Goal: Task Accomplishment & Management: Complete application form

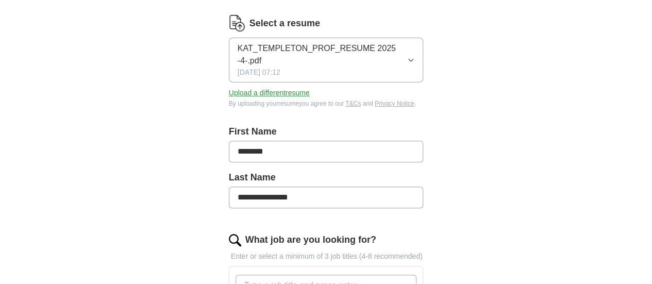
scroll to position [155, 0]
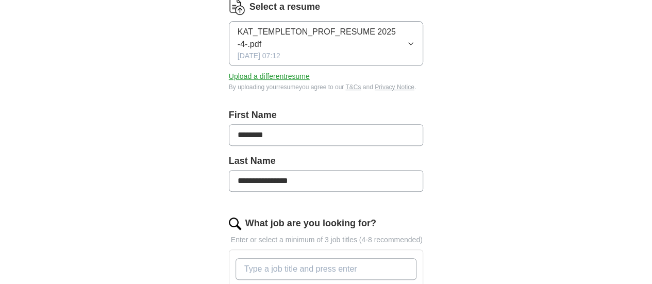
click at [229, 124] on input "********" at bounding box center [326, 135] width 195 height 22
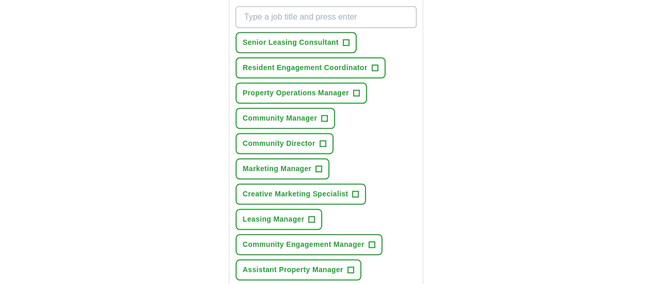
scroll to position [413, 0]
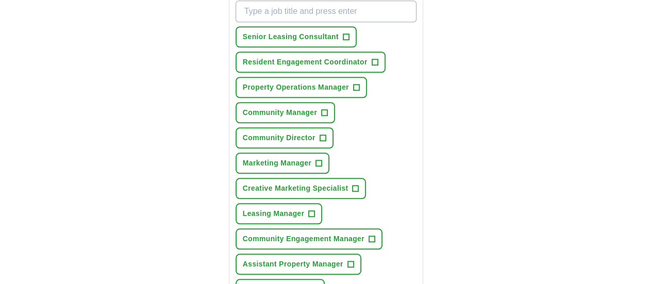
type input "**********"
click at [348, 260] on span "+" at bounding box center [351, 264] width 6 height 8
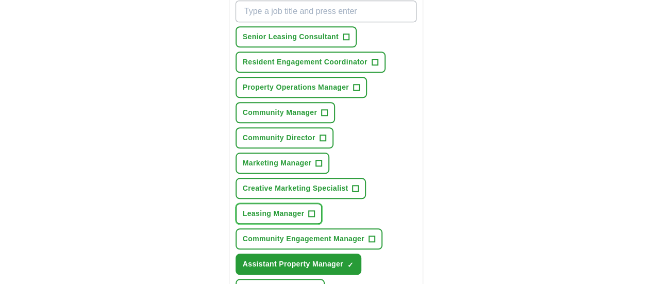
click at [309, 210] on span "+" at bounding box center [312, 214] width 6 height 8
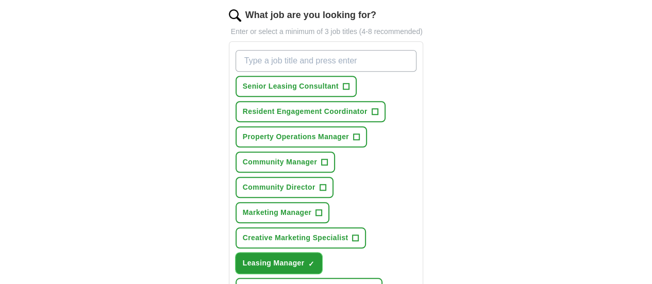
scroll to position [361, 0]
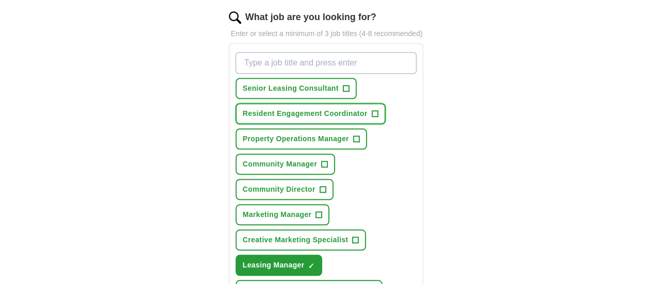
click at [372, 110] on span "+" at bounding box center [375, 114] width 6 height 8
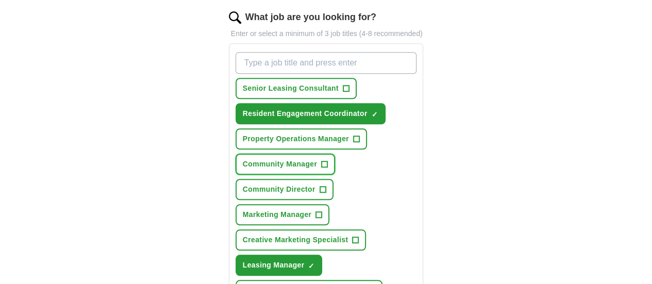
click at [322, 160] on span "+" at bounding box center [325, 164] width 6 height 8
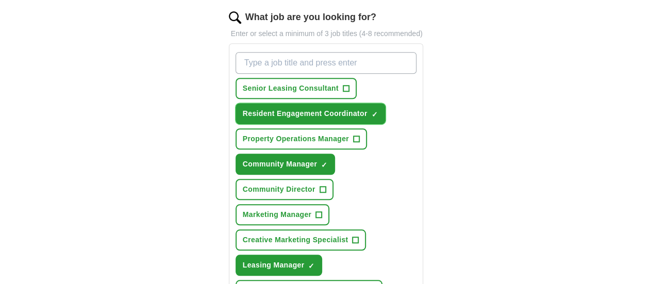
click at [0, 0] on span "×" at bounding box center [0, 0] width 0 height 0
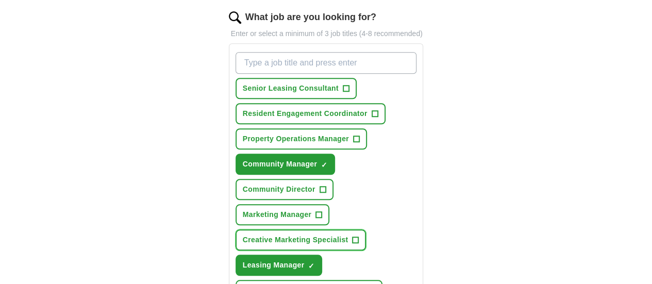
click at [359, 236] on span "+" at bounding box center [356, 240] width 6 height 8
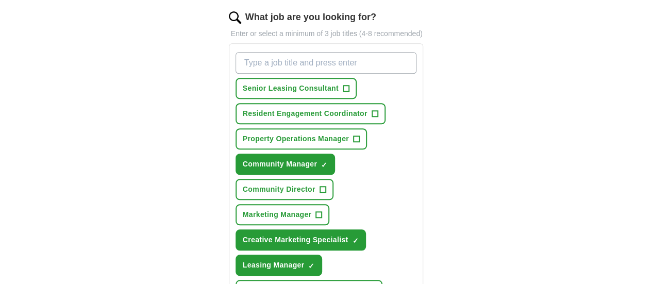
click at [326, 186] on span "+" at bounding box center [323, 189] width 7 height 7
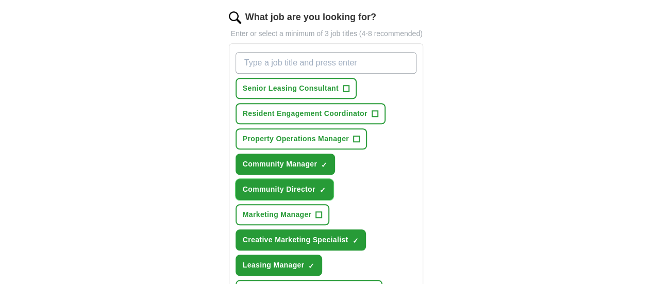
click at [316, 184] on span "Community Director" at bounding box center [279, 189] width 73 height 11
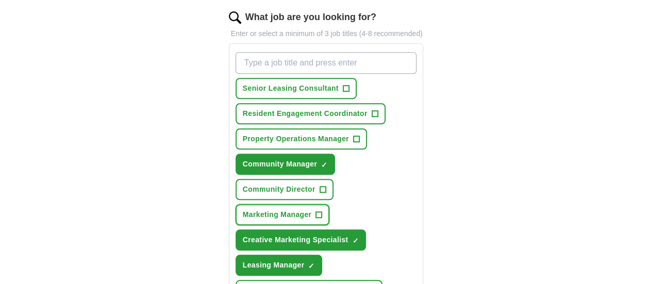
click at [243, 209] on span "Marketing Manager" at bounding box center [277, 214] width 69 height 11
click at [275, 209] on span "Marketing Manager" at bounding box center [277, 214] width 69 height 11
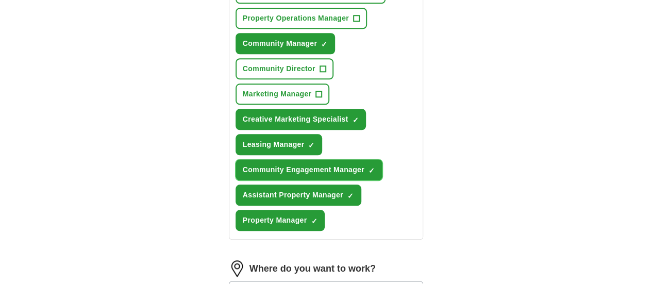
scroll to position [516, 0]
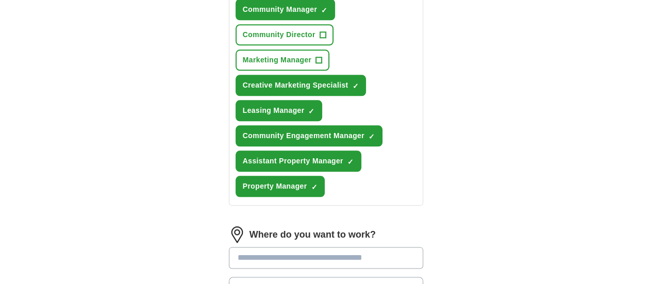
click at [356, 247] on input at bounding box center [326, 258] width 195 height 22
type input "*"
type input "********"
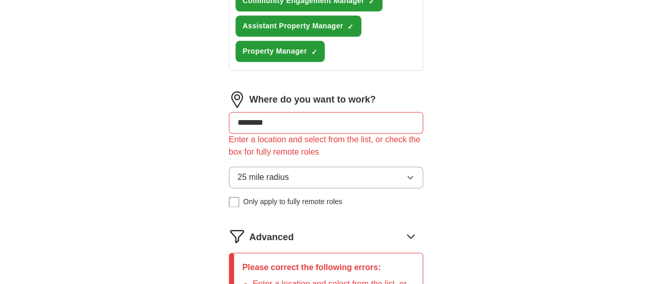
scroll to position [670, 0]
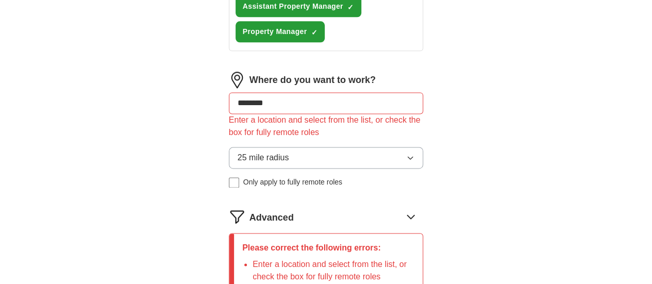
click at [319, 258] on li "Enter a location and select from the list, or check the box for fully remote ro…" at bounding box center [334, 270] width 162 height 25
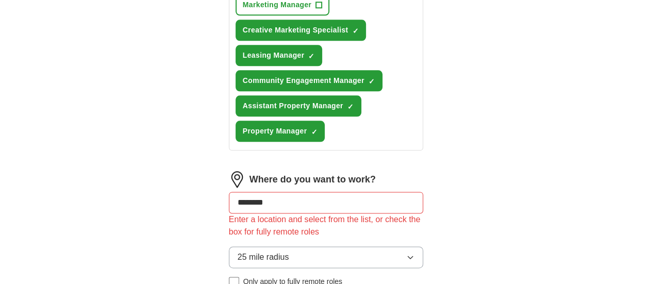
scroll to position [567, 0]
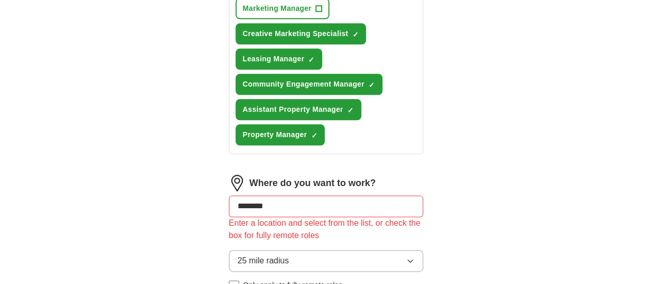
click at [316, 175] on div "Where do you want to work?" at bounding box center [326, 183] width 195 height 17
drag, startPoint x: 287, startPoint y: 100, endPoint x: 137, endPoint y: 101, distance: 149.6
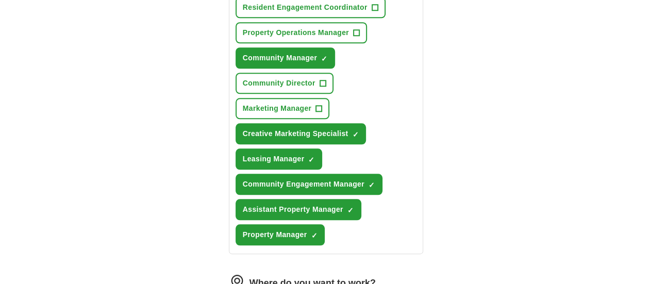
scroll to position [563, 0]
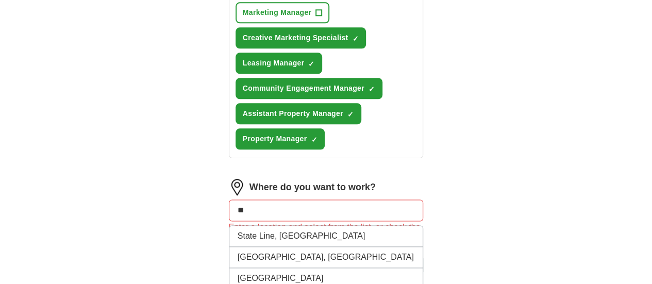
type input "*"
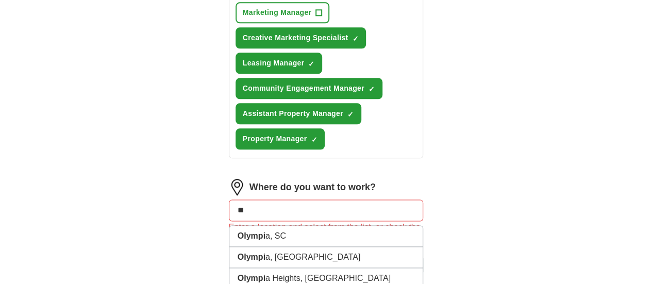
type input "*"
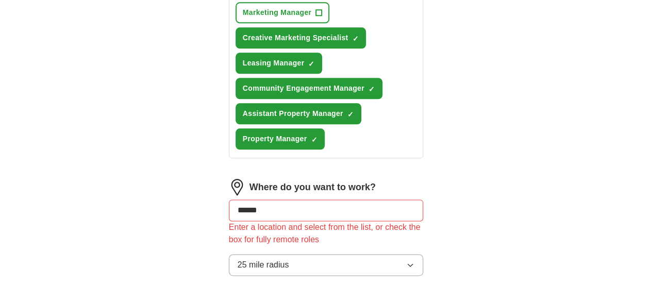
type input "*******"
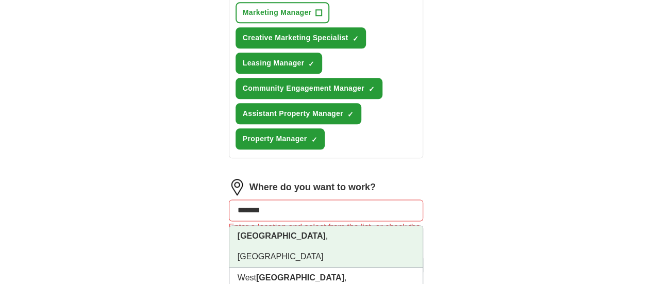
click at [230, 226] on li "[GEOGRAPHIC_DATA] , [GEOGRAPHIC_DATA]" at bounding box center [327, 247] width 194 height 42
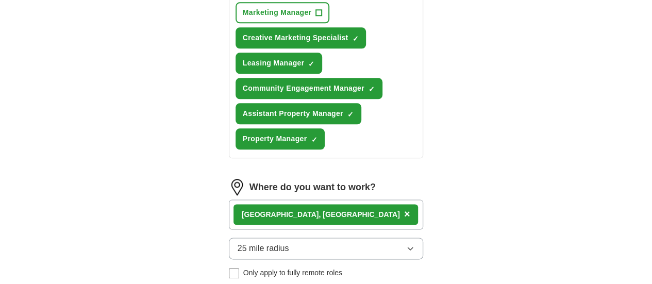
click at [262, 242] on span "25 mile radius" at bounding box center [264, 248] width 52 height 12
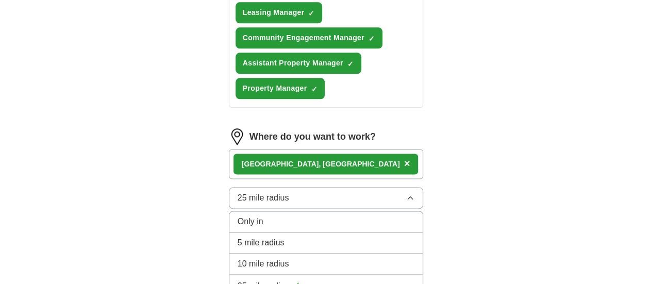
scroll to position [615, 0]
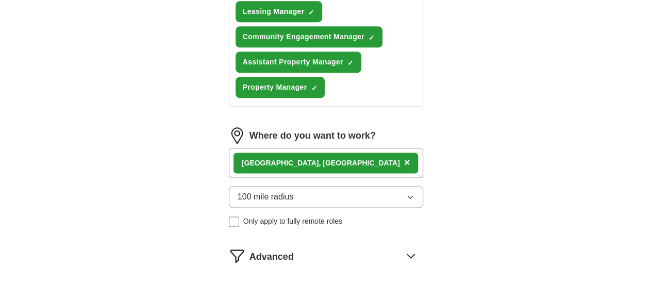
click at [318, 127] on div "Where do you want to work? [GEOGRAPHIC_DATA] , [GEOGRAPHIC_DATA] × 100 mile rad…" at bounding box center [326, 181] width 195 height 108
click at [415, 254] on icon at bounding box center [411, 256] width 7 height 4
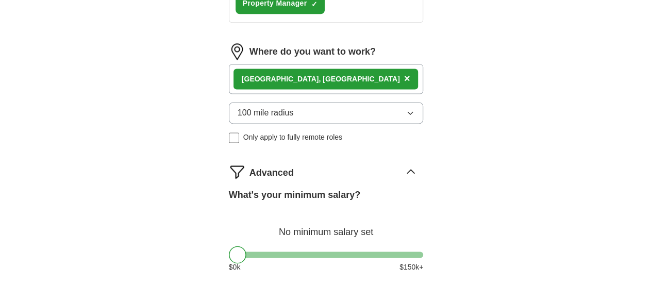
scroll to position [718, 0]
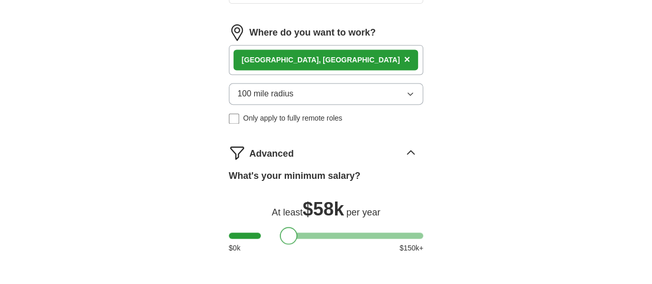
drag, startPoint x: 220, startPoint y: 133, endPoint x: 271, endPoint y: 143, distance: 52.5
click at [271, 169] on div "What's your minimum salary? At least $ 58k per year $ 0 k $ 150 k+" at bounding box center [326, 215] width 195 height 93
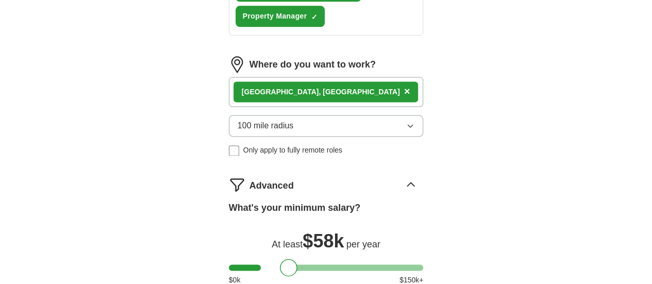
select select "**"
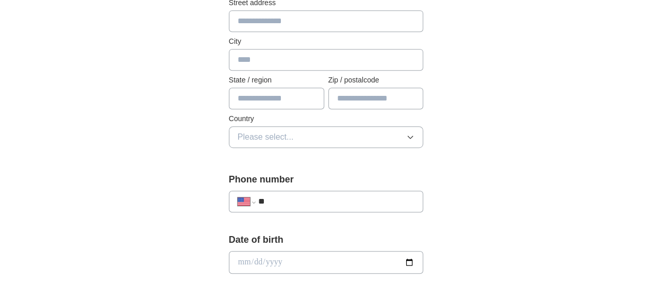
scroll to position [258, 0]
click at [296, 199] on input "**" at bounding box center [336, 201] width 157 height 12
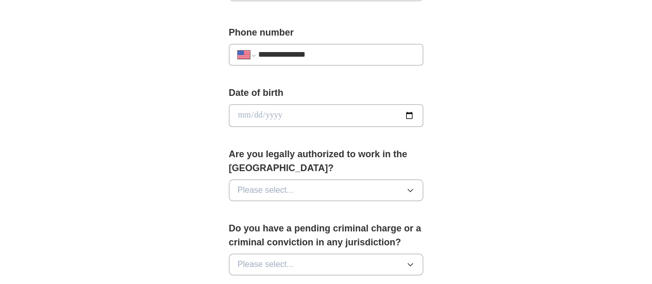
scroll to position [413, 0]
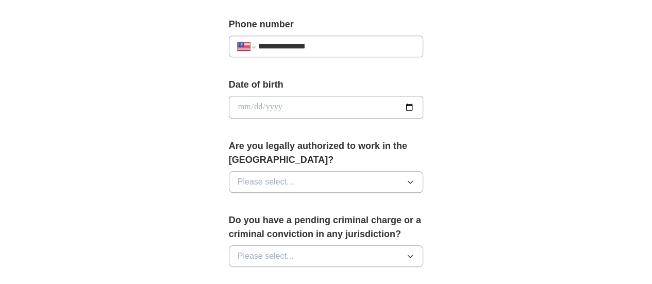
type input "**********"
click at [418, 171] on button "Please select..." at bounding box center [326, 182] width 195 height 22
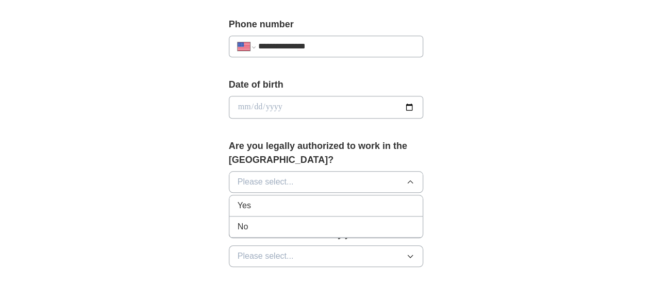
click at [250, 195] on li "Yes" at bounding box center [327, 205] width 194 height 21
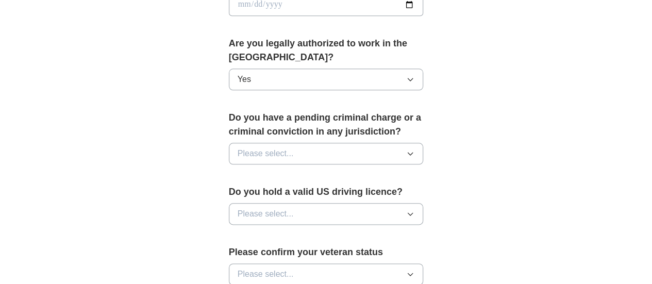
scroll to position [516, 0]
click at [329, 142] on button "Please select..." at bounding box center [326, 153] width 195 height 22
click at [290, 192] on div "No" at bounding box center [326, 198] width 177 height 12
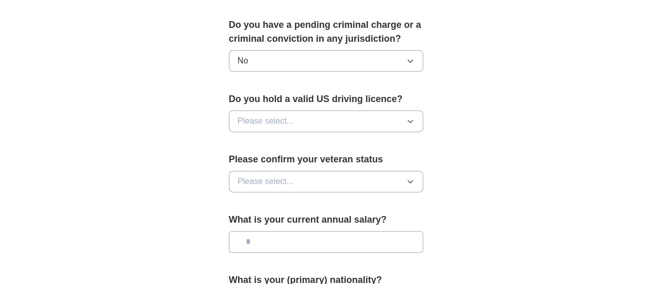
scroll to position [619, 0]
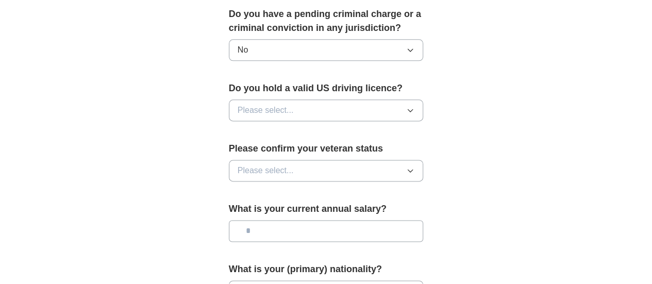
click at [254, 104] on span "Please select..." at bounding box center [266, 110] width 56 height 12
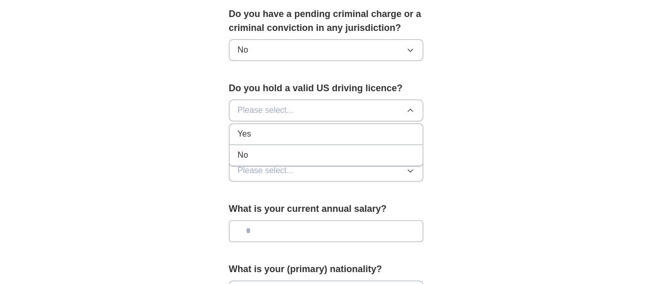
click at [249, 128] on div "Yes" at bounding box center [326, 134] width 177 height 12
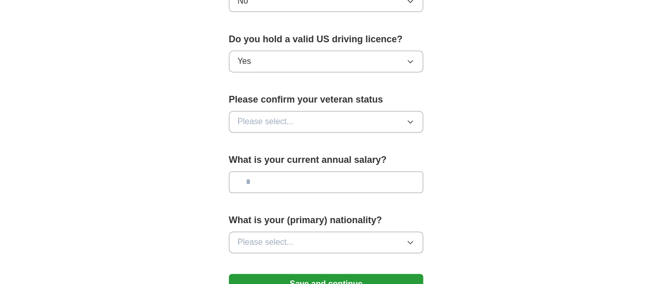
scroll to position [670, 0]
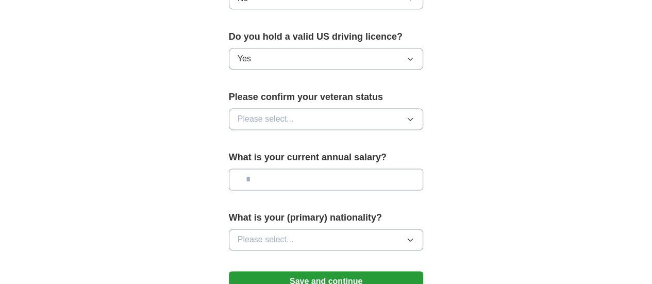
click at [317, 108] on button "Please select..." at bounding box center [326, 119] width 195 height 22
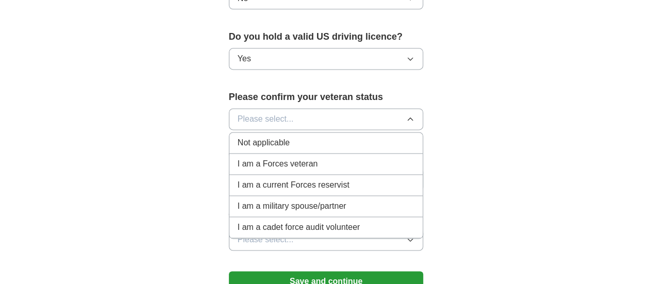
click at [275, 137] on div "Not applicable" at bounding box center [326, 143] width 177 height 12
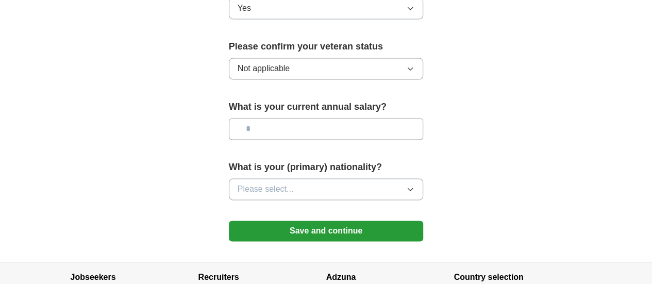
scroll to position [722, 0]
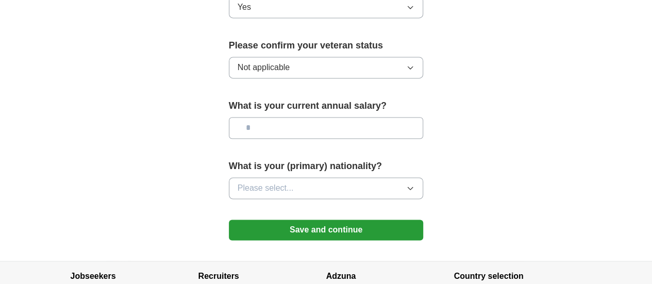
click at [265, 117] on input "text" at bounding box center [326, 128] width 195 height 22
type input "*******"
click at [286, 177] on button "Please select..." at bounding box center [326, 188] width 195 height 22
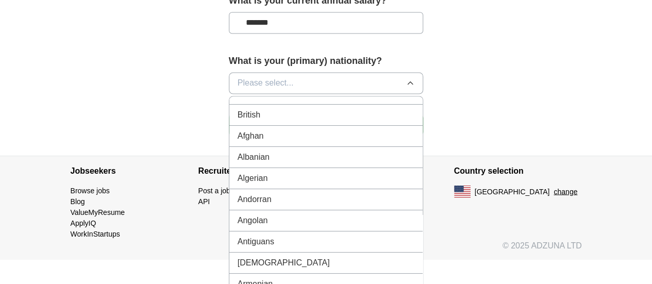
scroll to position [0, 0]
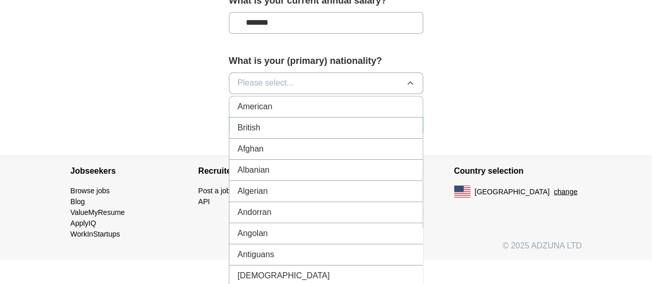
drag, startPoint x: 236, startPoint y: 88, endPoint x: 243, endPoint y: 86, distance: 7.5
click at [238, 101] on span "American" at bounding box center [255, 107] width 35 height 12
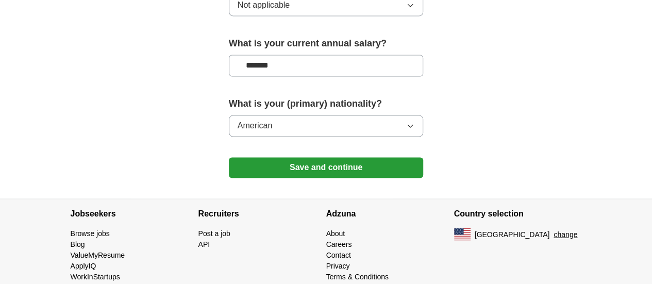
click at [341, 157] on button "Save and continue" at bounding box center [326, 167] width 195 height 21
